Goal: Find specific page/section: Find specific page/section

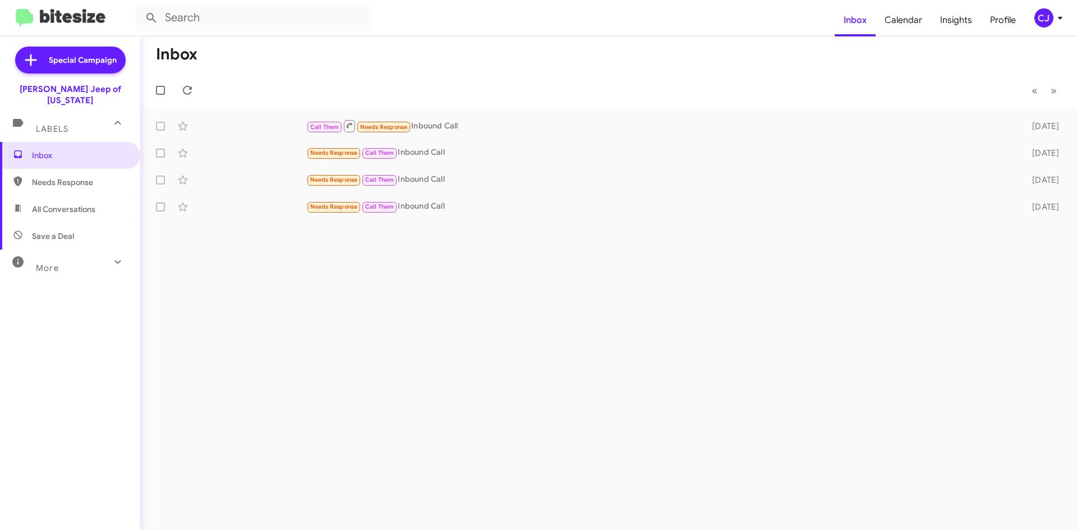
click at [1051, 20] on div "CJ" at bounding box center [1044, 17] width 19 height 19
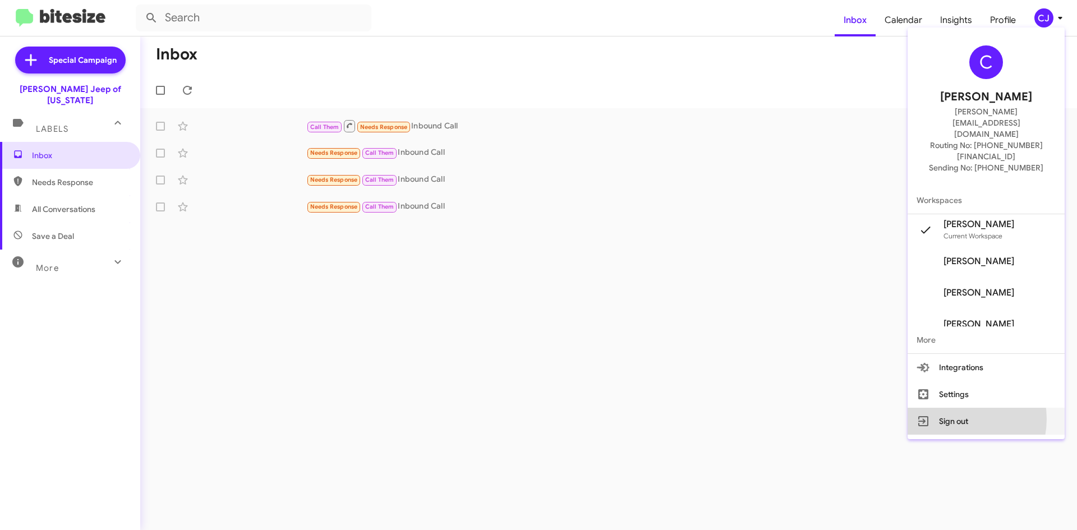
click at [976, 408] on button "Sign out" at bounding box center [986, 421] width 157 height 27
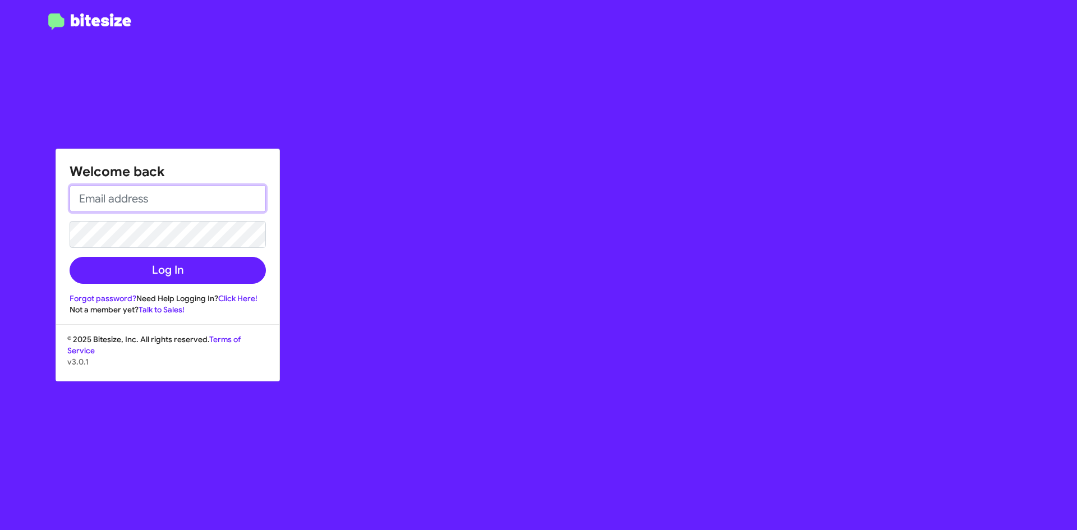
click at [155, 204] on input "email" at bounding box center [168, 198] width 196 height 27
type input "[PERSON_NAME][EMAIL_ADDRESS][DOMAIN_NAME]"
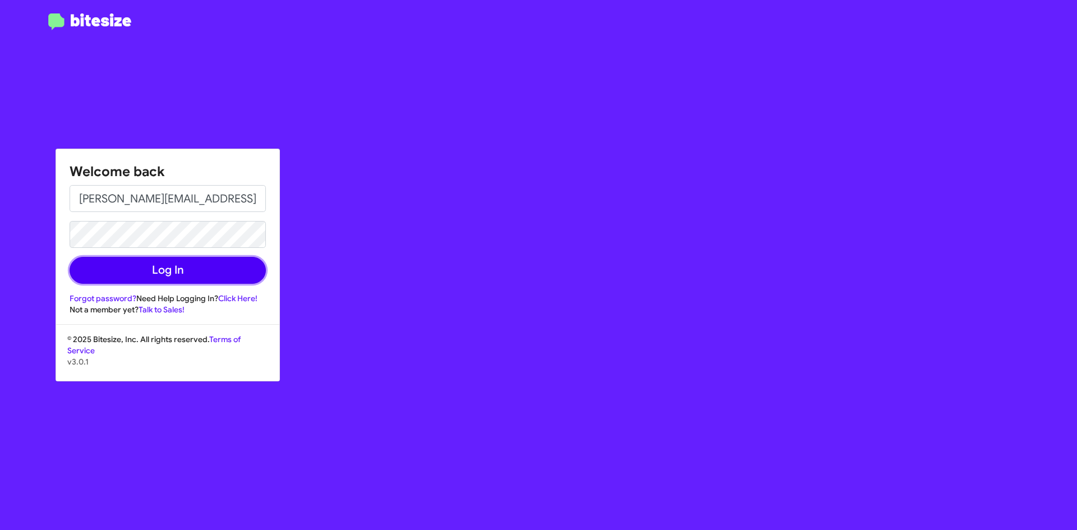
click at [177, 269] on button "Log In" at bounding box center [168, 270] width 196 height 27
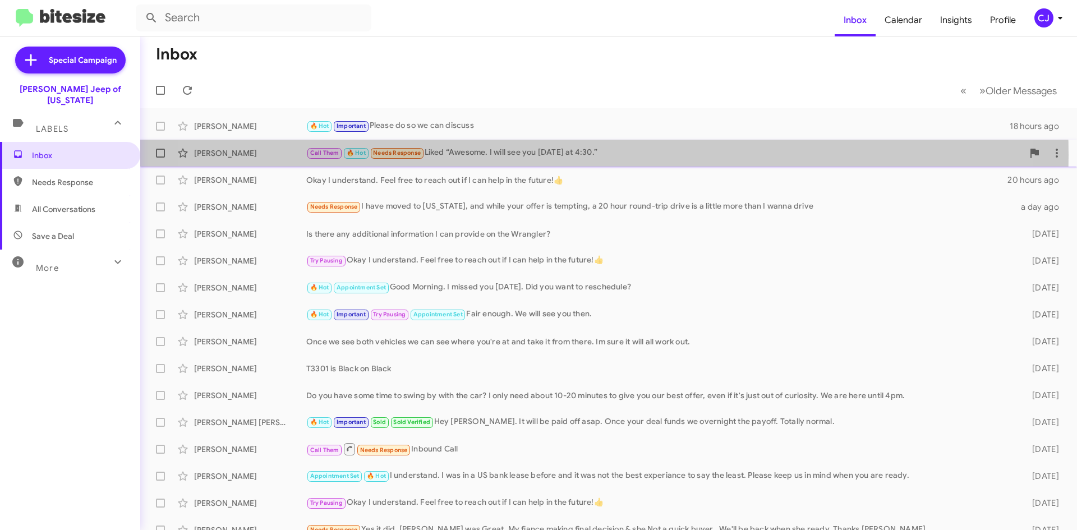
click at [552, 155] on div "Call Them 🔥 Hot Needs Response Liked “Awesome. I will see you [DATE] at 4:30.”" at bounding box center [664, 152] width 717 height 13
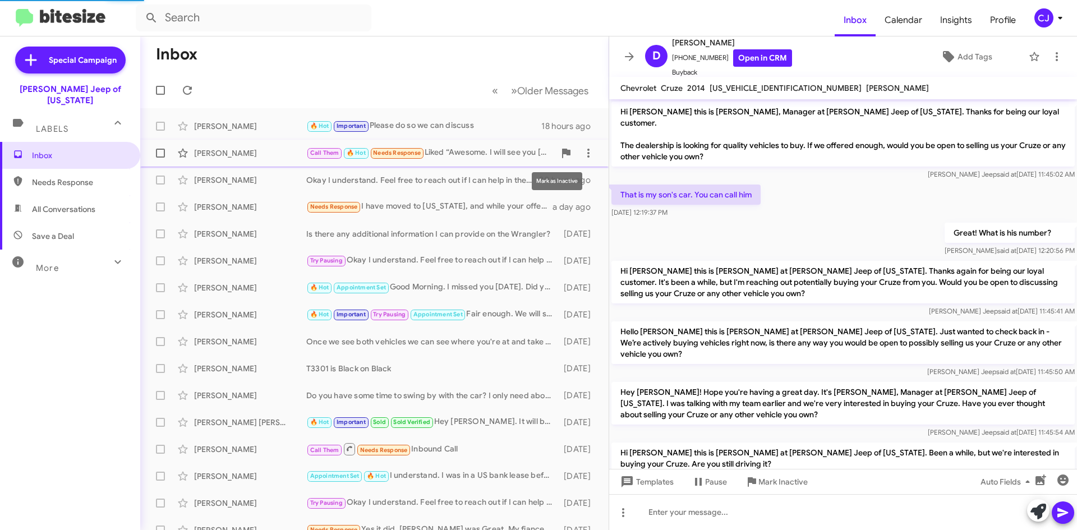
scroll to position [286, 0]
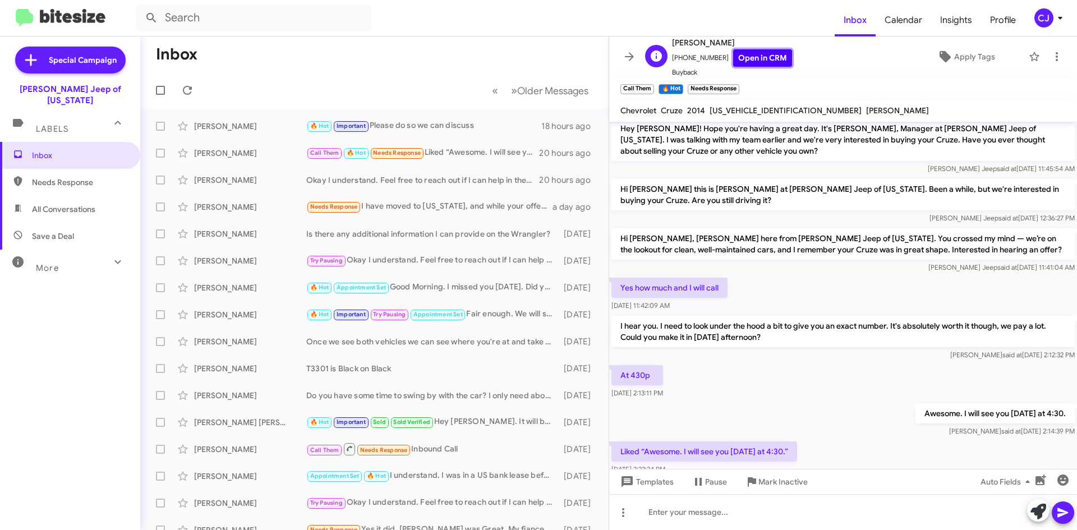
click at [767, 50] on link "Open in CRM" at bounding box center [762, 57] width 59 height 17
